Goal: Find specific page/section: Find specific page/section

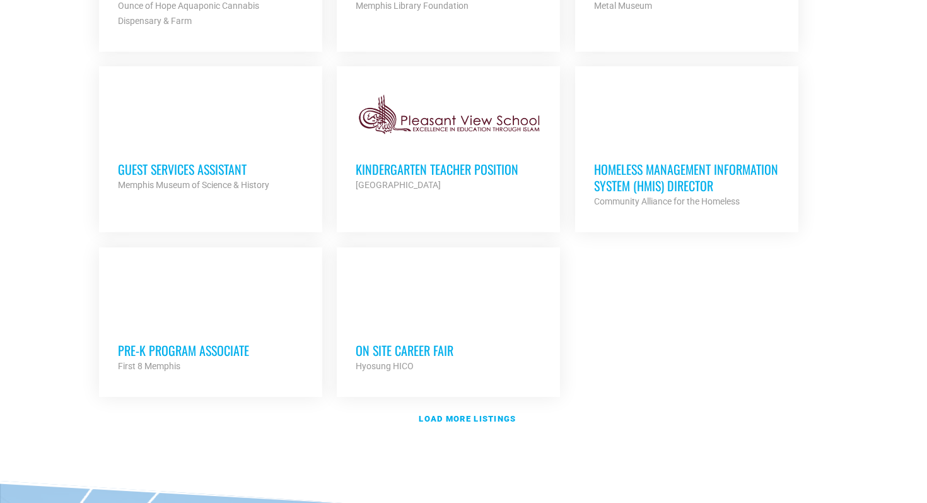
scroll to position [1404, 0]
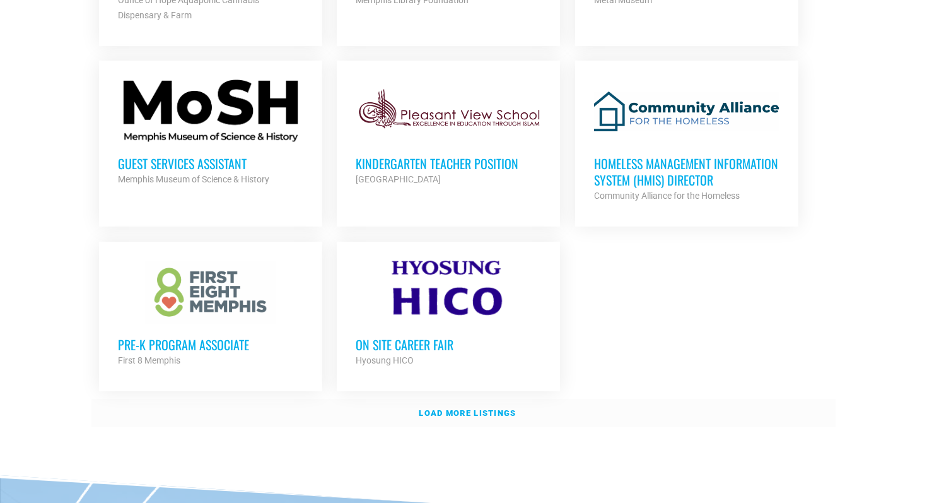
click at [424, 409] on strong "Load more listings" at bounding box center [467, 412] width 97 height 9
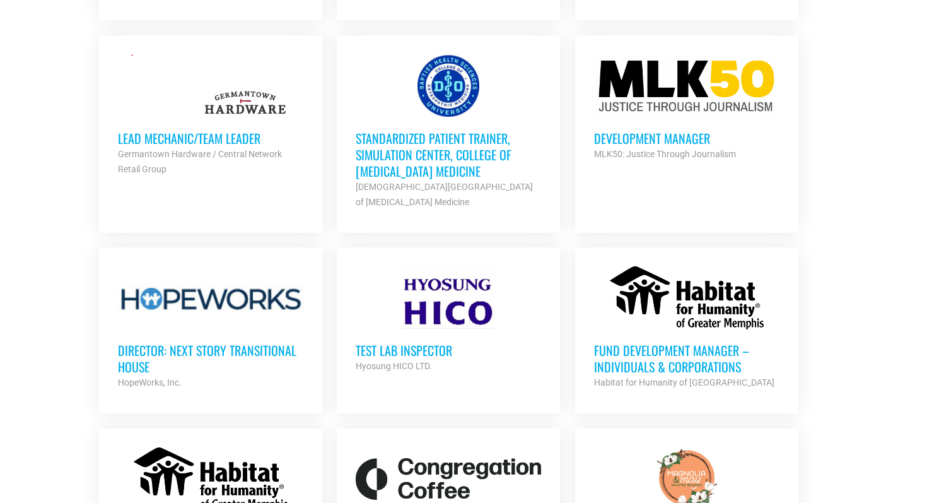
scroll to position [2000, 0]
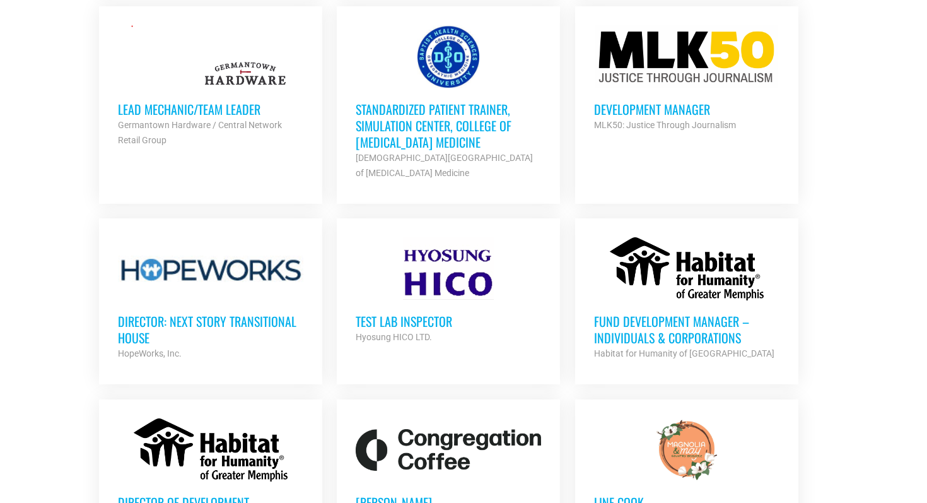
click at [614, 101] on h3 "Development Manager" at bounding box center [686, 109] width 185 height 16
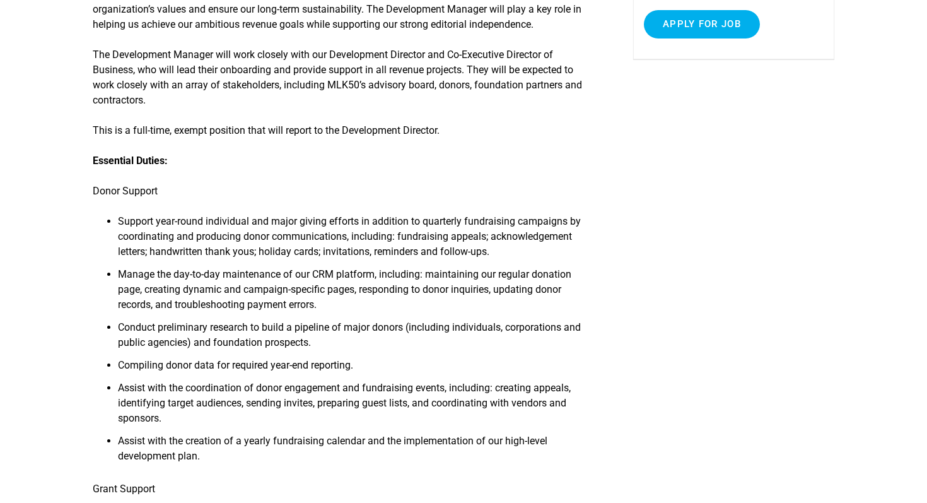
scroll to position [315, 0]
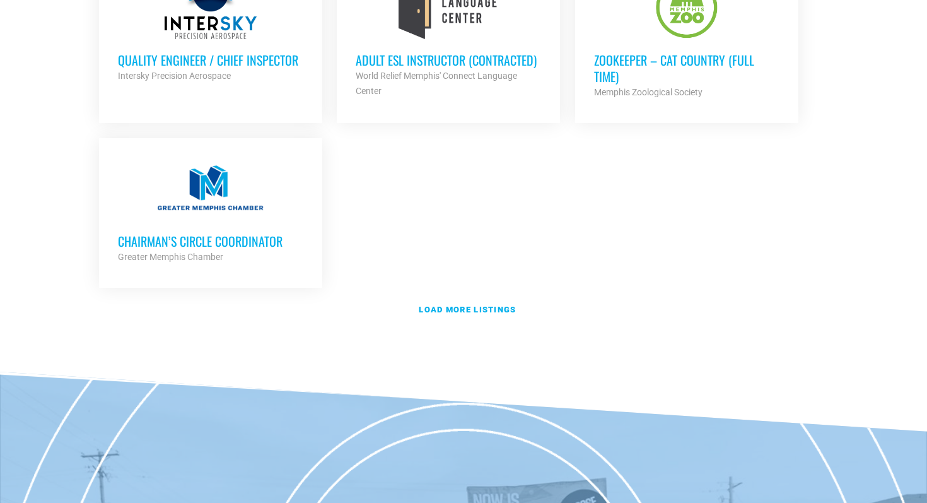
scroll to position [2804, 0]
